Goal: Find specific page/section: Locate a particular part of the current website

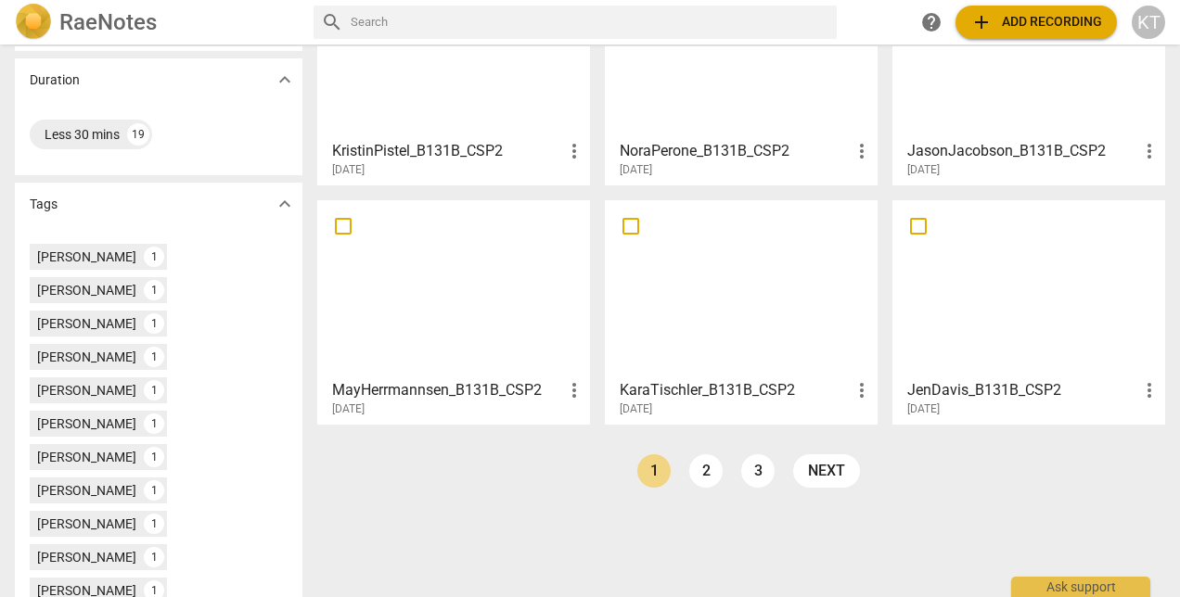
scroll to position [412, 0]
click at [755, 387] on h3 "KaraTischler_B131B_CSP2" at bounding box center [734, 389] width 231 height 22
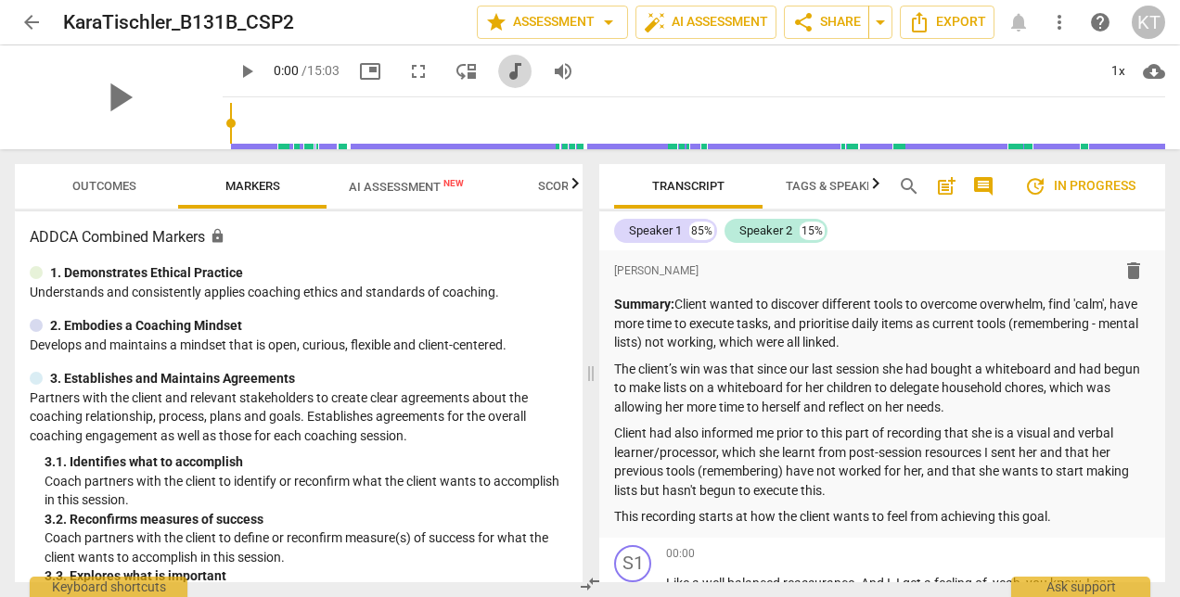
click at [504, 70] on span "audiotrack" at bounding box center [515, 71] width 22 height 22
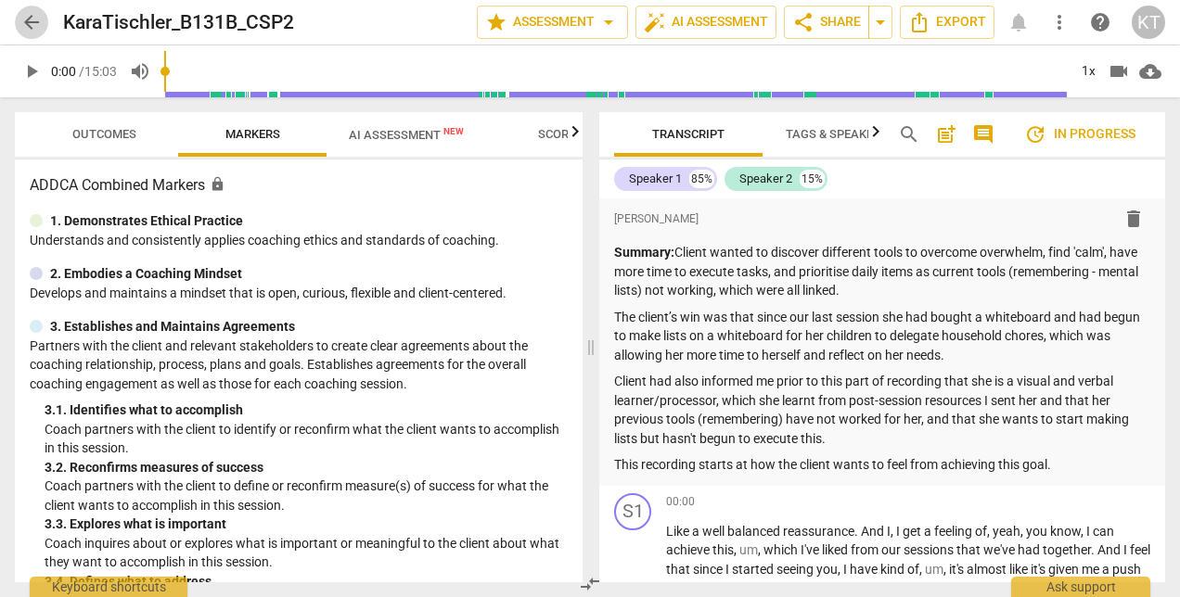
click at [27, 24] on span "arrow_back" at bounding box center [31, 22] width 22 height 22
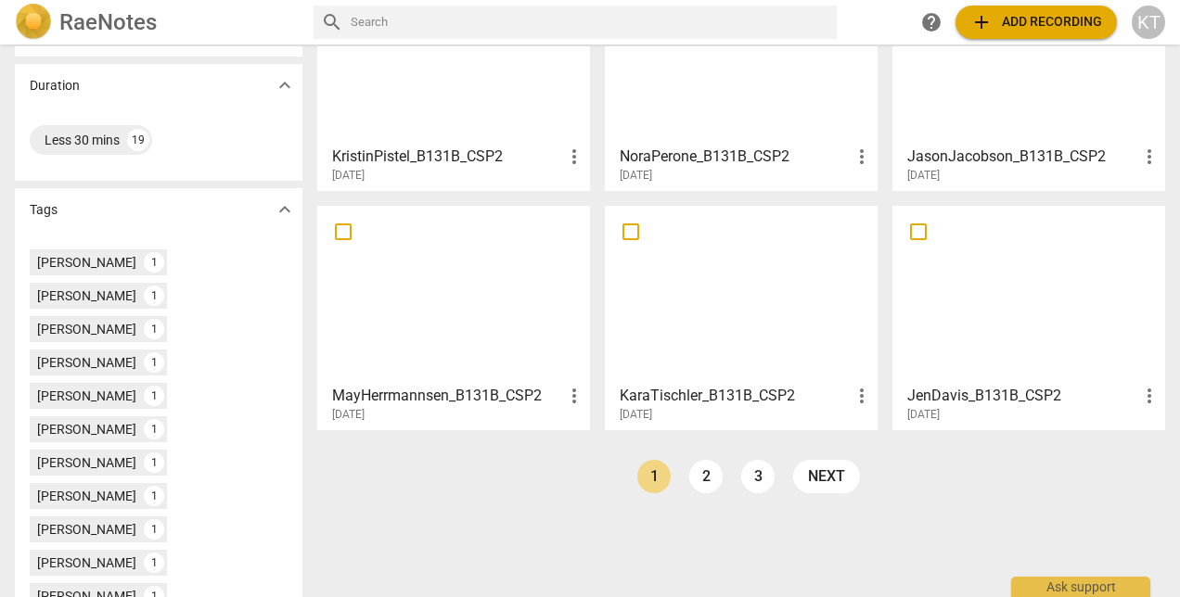
scroll to position [426, 0]
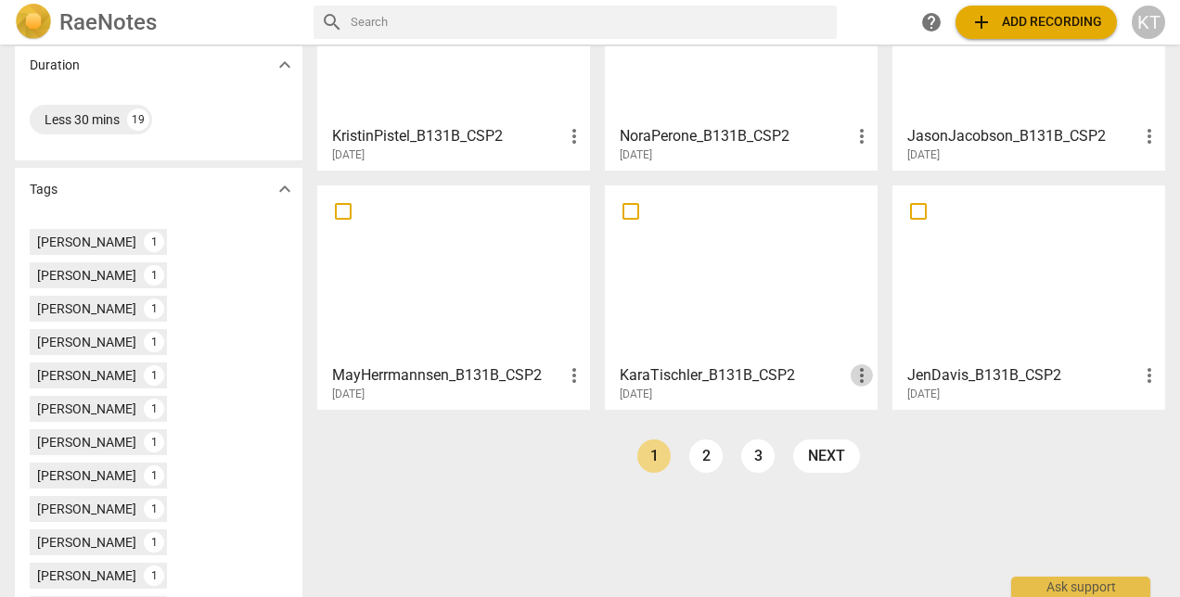
click at [859, 377] on span "more_vert" at bounding box center [861, 375] width 22 height 22
click at [742, 373] on div at bounding box center [590, 298] width 1180 height 597
click at [726, 364] on h3 "KaraTischler_B131B_CSP2" at bounding box center [734, 375] width 231 height 22
